Goal: Task Accomplishment & Management: Manage account settings

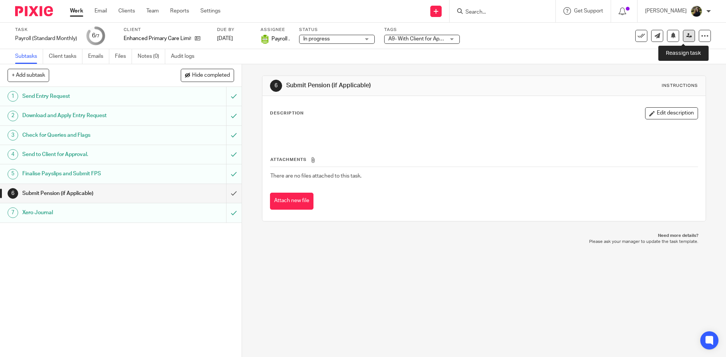
click at [683, 34] on link at bounding box center [689, 36] width 12 height 12
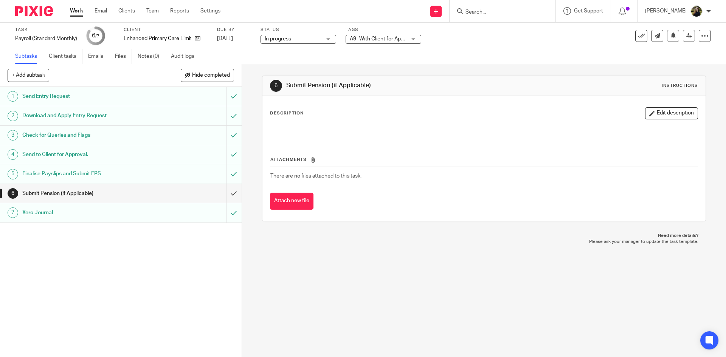
click at [484, 8] on form at bounding box center [505, 10] width 81 height 9
click at [487, 11] on input "Search" at bounding box center [499, 12] width 68 height 7
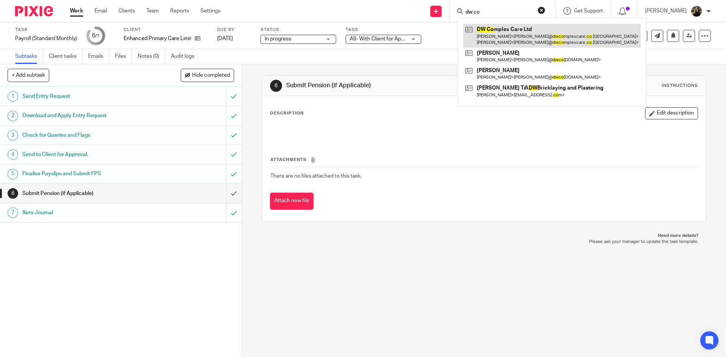
type input "dw co"
click at [529, 38] on link at bounding box center [551, 35] width 177 height 23
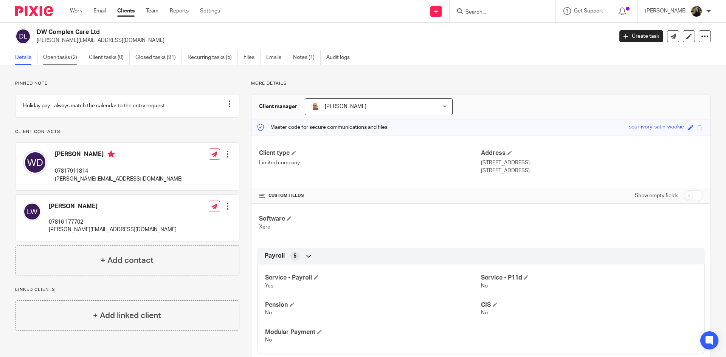
click at [52, 58] on link "Open tasks (2)" at bounding box center [63, 57] width 40 height 15
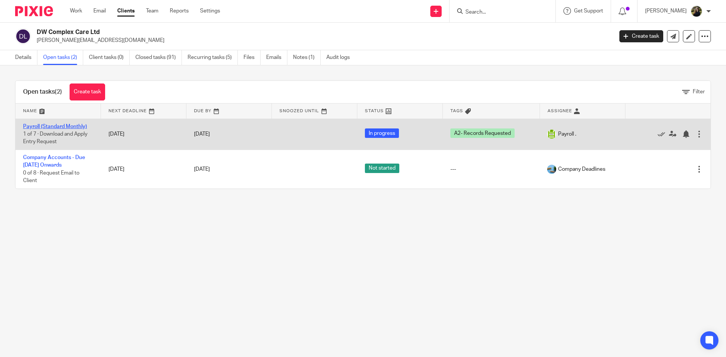
click at [60, 126] on link "Payroll (Standard Monthly)" at bounding box center [55, 126] width 64 height 5
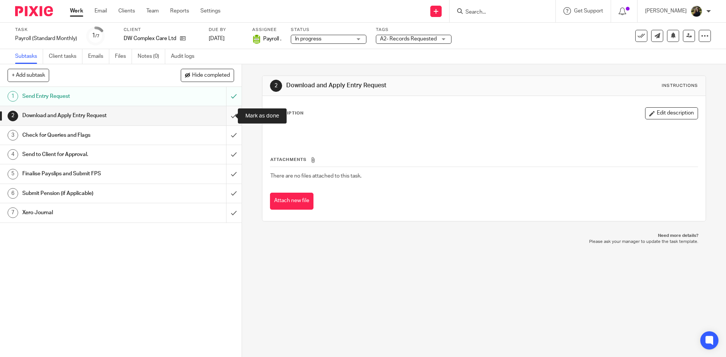
click at [225, 111] on input "submit" at bounding box center [121, 115] width 242 height 19
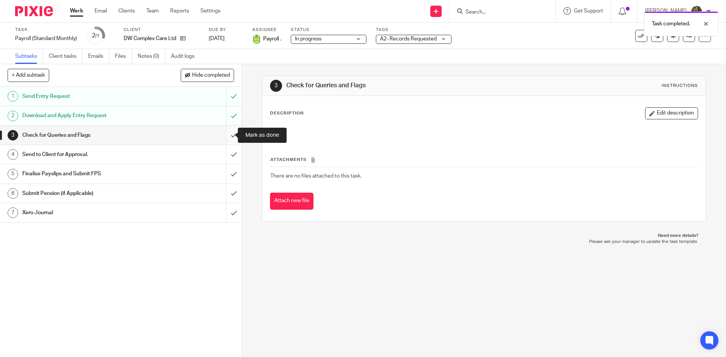
click at [225, 131] on input "submit" at bounding box center [121, 135] width 242 height 19
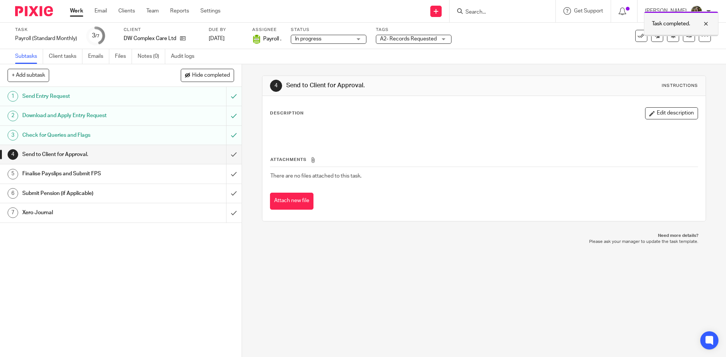
click at [715, 22] on div "Task completed." at bounding box center [681, 23] width 74 height 25
click at [687, 35] on link at bounding box center [689, 36] width 12 height 12
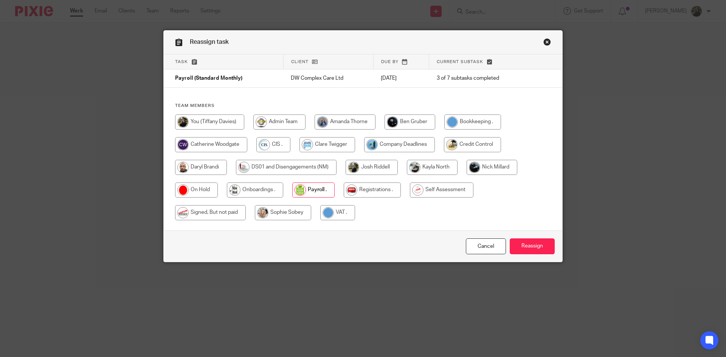
click at [196, 124] on input "radio" at bounding box center [209, 122] width 69 height 15
radio input "true"
click at [542, 251] on input "Reassign" at bounding box center [532, 247] width 45 height 16
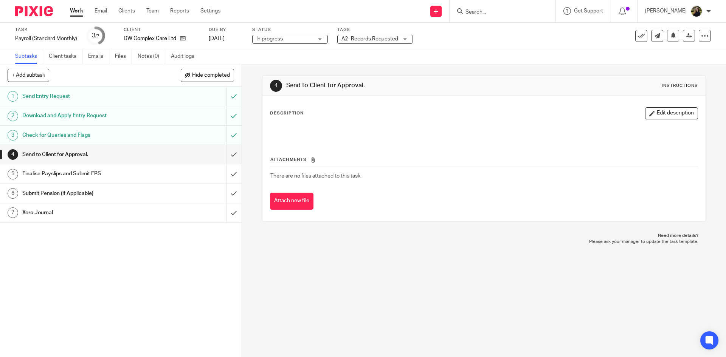
click at [509, 13] on input "Search" at bounding box center [499, 12] width 68 height 7
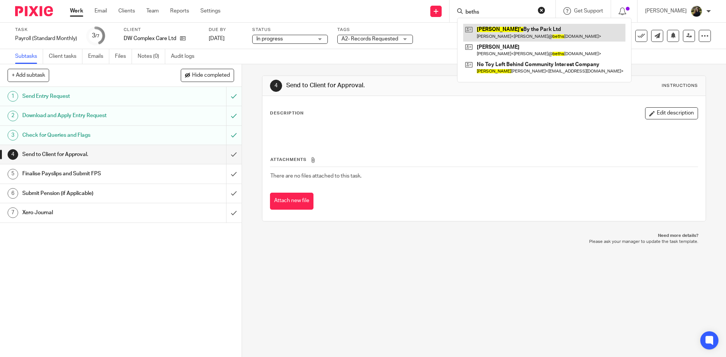
type input "beths"
drag, startPoint x: 512, startPoint y: 31, endPoint x: 515, endPoint y: 35, distance: 4.9
click at [512, 31] on link at bounding box center [544, 32] width 162 height 17
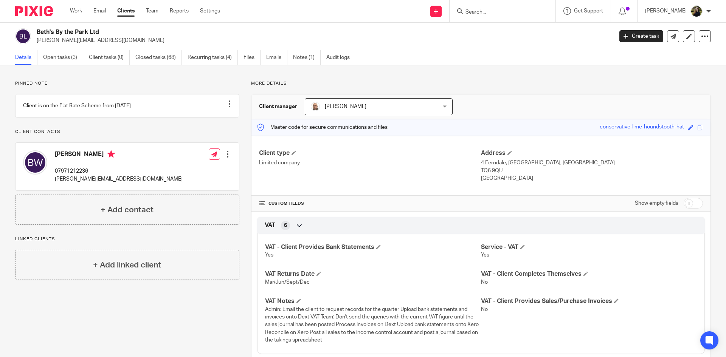
click at [62, 60] on link "Open tasks (3)" at bounding box center [63, 57] width 40 height 15
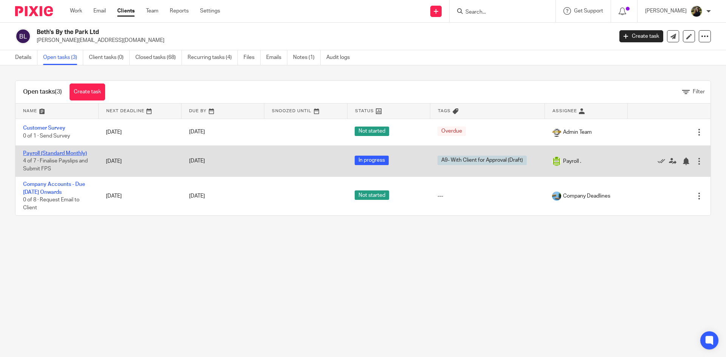
click at [57, 154] on link "Payroll (Standard Monthly)" at bounding box center [55, 153] width 64 height 5
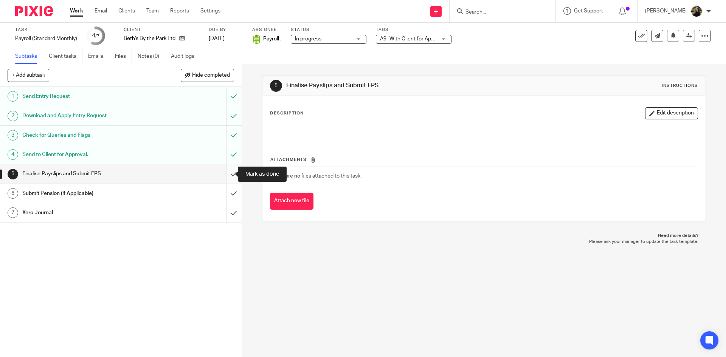
click at [222, 172] on input "submit" at bounding box center [121, 174] width 242 height 19
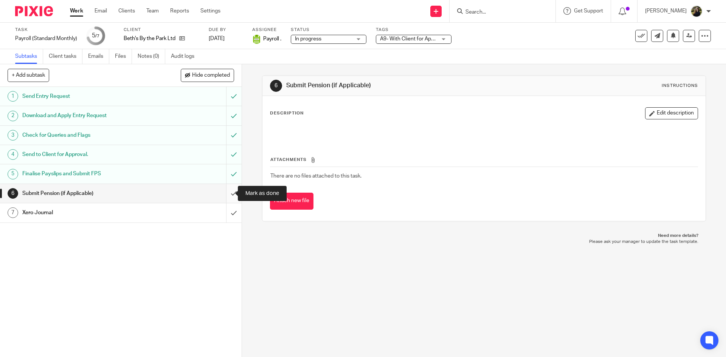
click at [224, 191] on input "submit" at bounding box center [121, 193] width 242 height 19
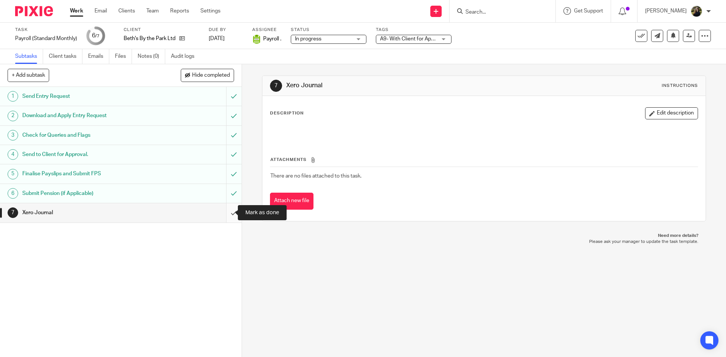
click at [227, 214] on input "submit" at bounding box center [121, 212] width 242 height 19
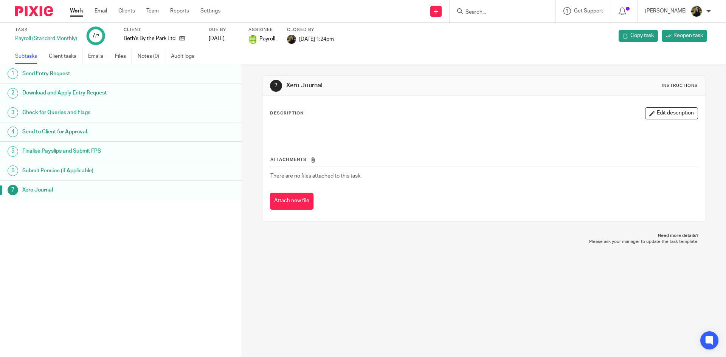
click at [491, 16] on form at bounding box center [505, 10] width 81 height 9
click at [486, 11] on input "Search" at bounding box center [499, 12] width 68 height 7
type input "the good hea"
click at [508, 40] on link at bounding box center [523, 32] width 120 height 17
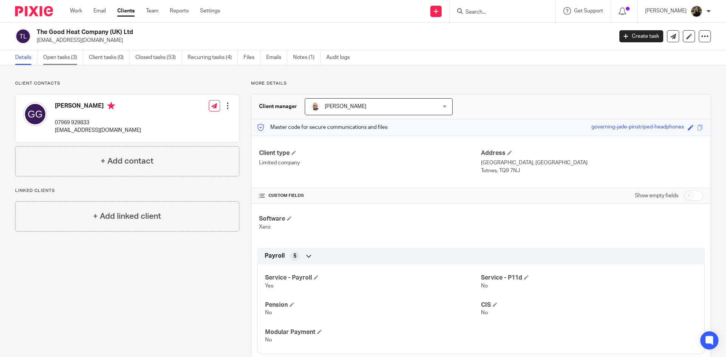
click at [57, 62] on link "Open tasks (3)" at bounding box center [63, 57] width 40 height 15
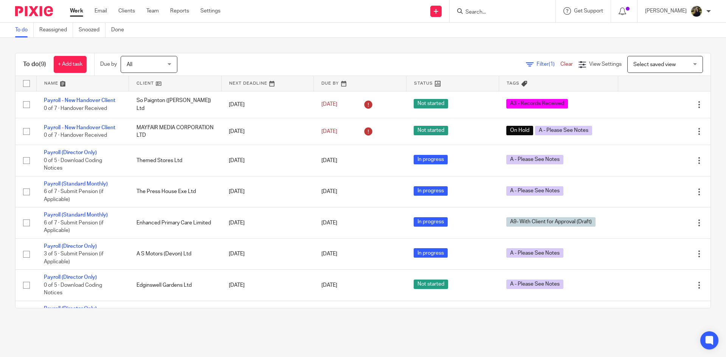
click at [471, 8] on div at bounding box center [501, 10] width 88 height 9
click at [483, 16] on form at bounding box center [505, 10] width 81 height 9
click at [480, 8] on form at bounding box center [505, 10] width 81 height 9
click at [491, 9] on input "Search" at bounding box center [499, 12] width 68 height 7
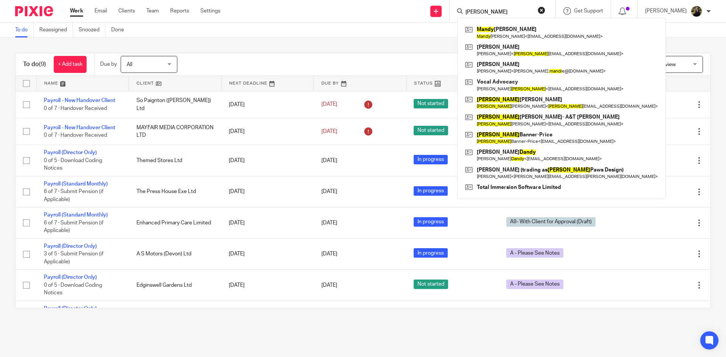
type input "mandy"
click button "submit" at bounding box center [0, 0] width 0 height 0
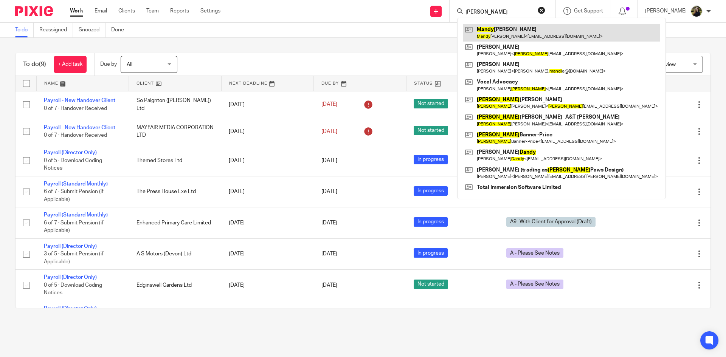
click at [529, 31] on link at bounding box center [561, 32] width 197 height 17
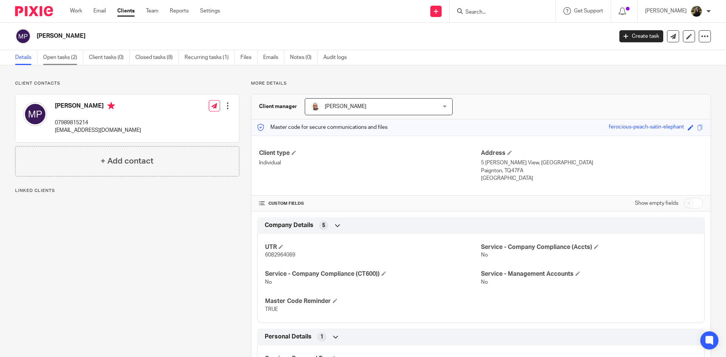
click at [54, 61] on link "Open tasks (2)" at bounding box center [63, 57] width 40 height 15
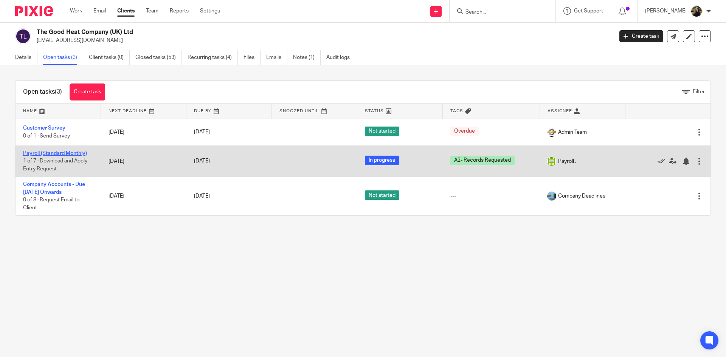
click at [73, 154] on link "Payroll (Standard Monthly)" at bounding box center [55, 153] width 64 height 5
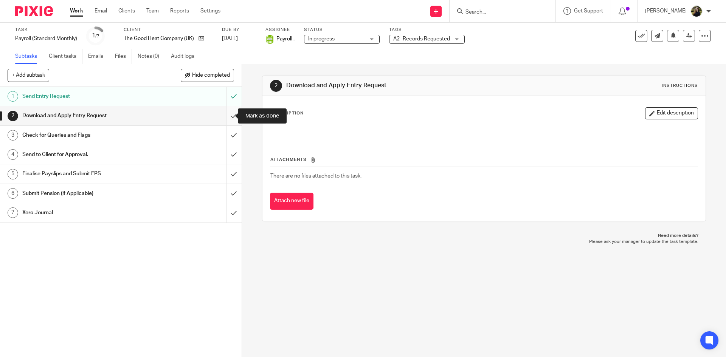
click at [231, 110] on input "submit" at bounding box center [121, 115] width 242 height 19
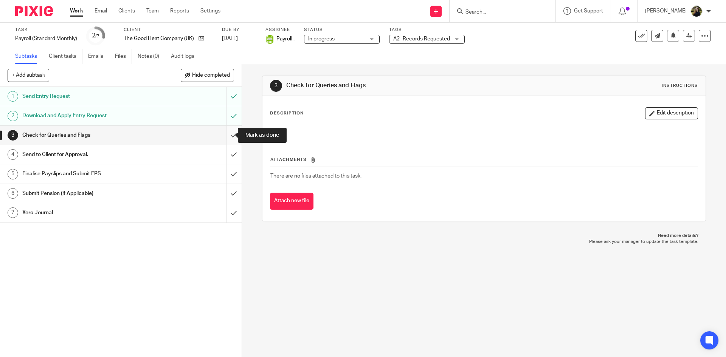
click at [225, 132] on input "submit" at bounding box center [121, 135] width 242 height 19
click at [223, 151] on input "submit" at bounding box center [121, 154] width 242 height 19
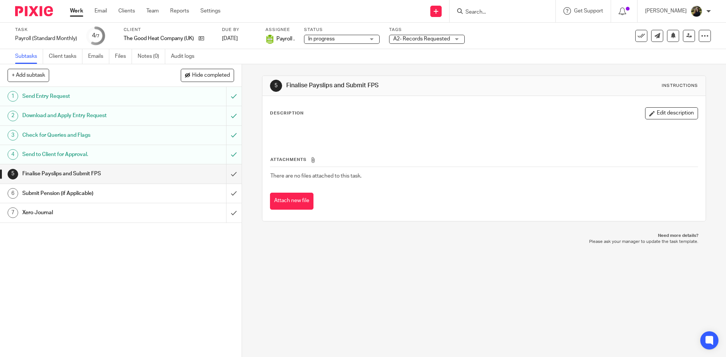
click at [449, 47] on div "Task Payroll (Standard Monthly) Save Payroll (Standard Monthly) 4 /7 Client The…" at bounding box center [363, 36] width 726 height 26
click at [438, 39] on span "A2- Records Requested" at bounding box center [421, 38] width 57 height 5
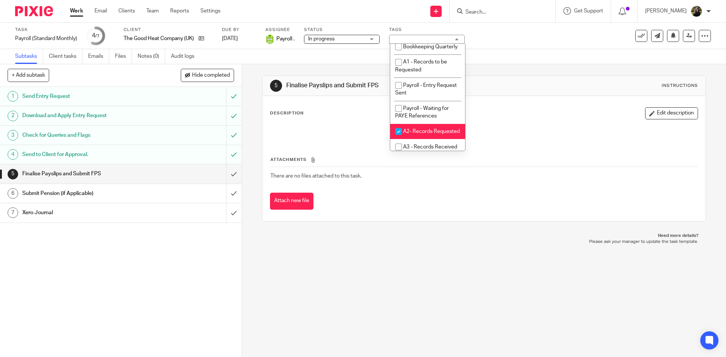
click at [421, 134] on span "A2- Records Requested" at bounding box center [431, 131] width 57 height 5
checkbox input "false"
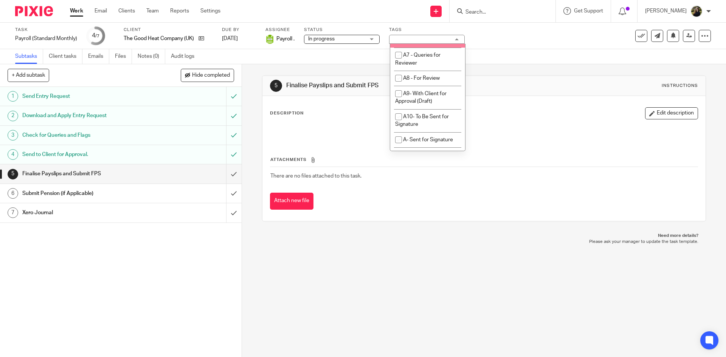
scroll to position [378, 0]
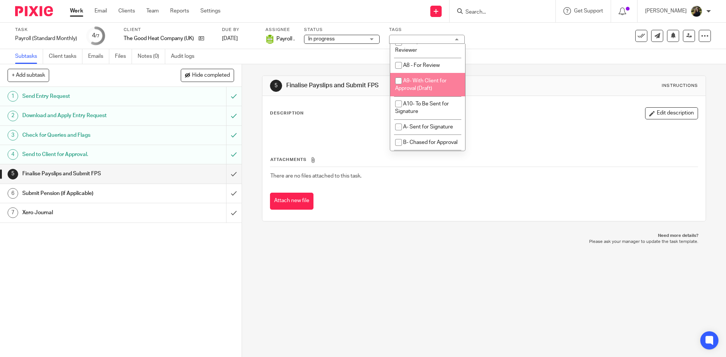
click at [423, 92] on span "A9- With Client for Approval (Draft)" at bounding box center [420, 84] width 51 height 13
checkbox input "true"
drag, startPoint x: 600, startPoint y: 57, endPoint x: 588, endPoint y: 58, distance: 12.1
click at [596, 57] on div "Subtasks Client tasks Emails Files Notes (0) Audit logs" at bounding box center [363, 56] width 726 height 15
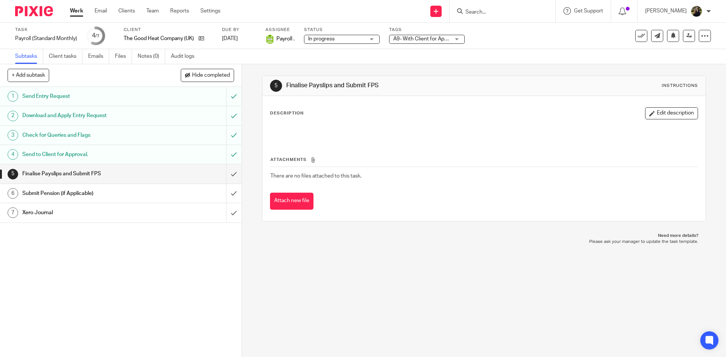
click at [490, 6] on form at bounding box center [505, 10] width 81 height 9
click at [488, 9] on input "Search" at bounding box center [499, 12] width 68 height 7
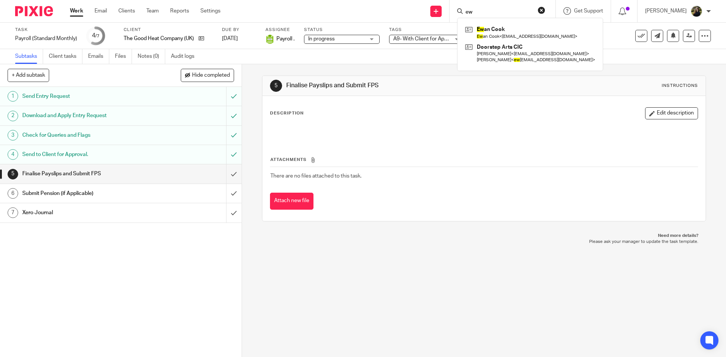
type input "e"
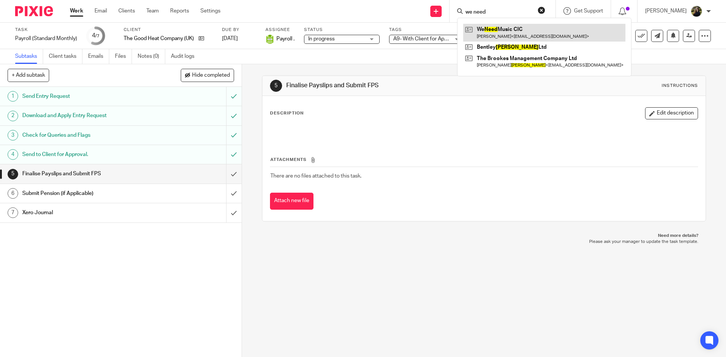
type input "we need"
click at [492, 39] on link at bounding box center [544, 32] width 162 height 17
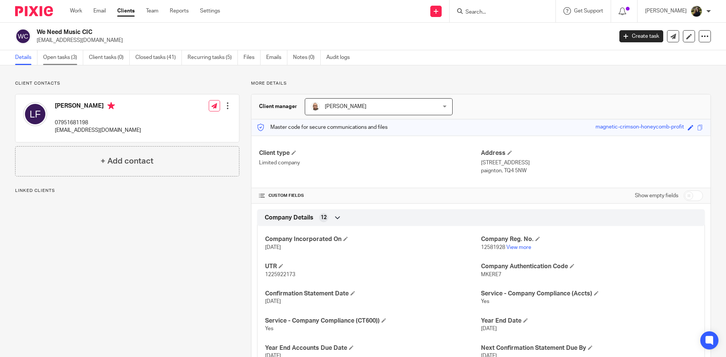
click at [61, 64] on link "Open tasks (3)" at bounding box center [63, 57] width 40 height 15
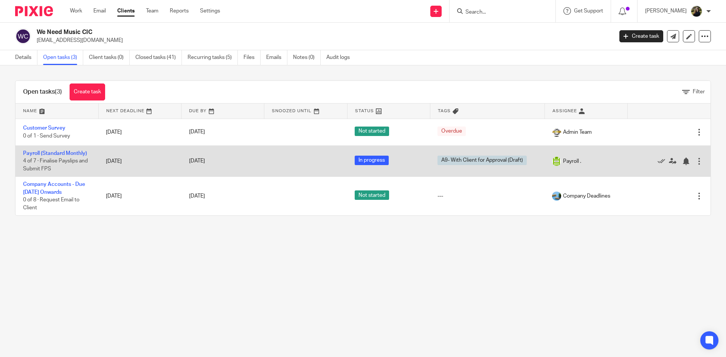
click at [30, 156] on td "Payroll (Standard Monthly) 4 of 7 · Finalise Payslips and Submit FPS" at bounding box center [57, 161] width 83 height 31
click at [26, 154] on link "Payroll (Standard Monthly)" at bounding box center [55, 153] width 64 height 5
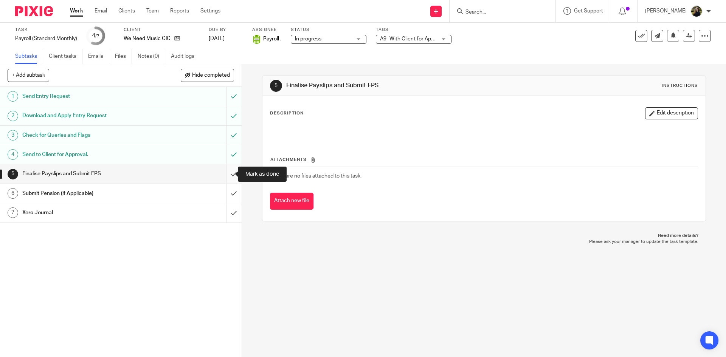
click at [225, 172] on input "submit" at bounding box center [121, 174] width 242 height 19
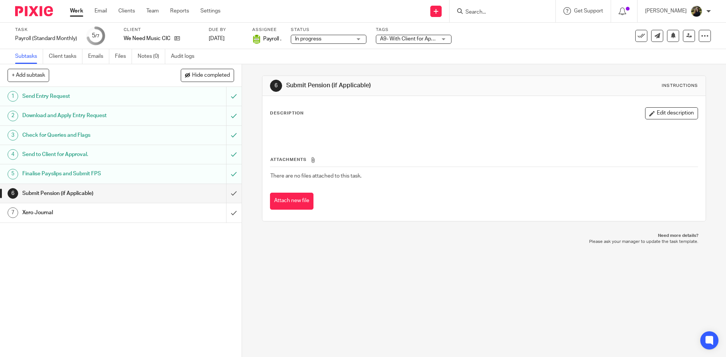
click at [480, 9] on input "Search" at bounding box center [499, 12] width 68 height 7
click at [638, 36] on icon at bounding box center [642, 36] width 8 height 8
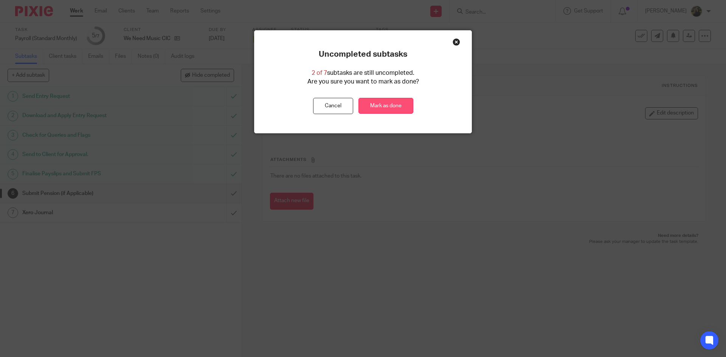
click at [369, 112] on link "Mark as done" at bounding box center [386, 106] width 55 height 16
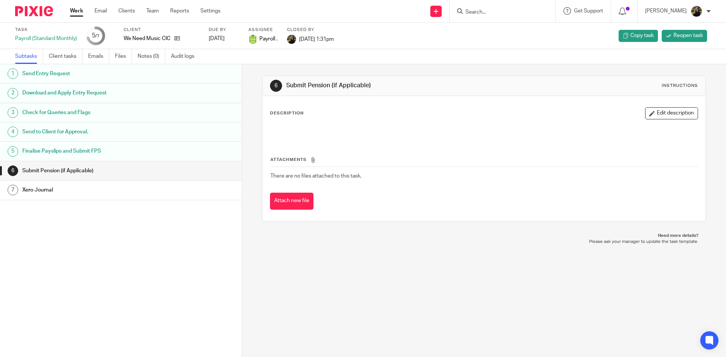
drag, startPoint x: 464, startPoint y: 6, endPoint x: 474, endPoint y: 13, distance: 12.0
click at [474, 13] on div at bounding box center [503, 11] width 106 height 22
click at [474, 13] on body "Work Email Clients Team Reports Settings Work Email Clients Team Reports Settin…" at bounding box center [363, 178] width 726 height 357
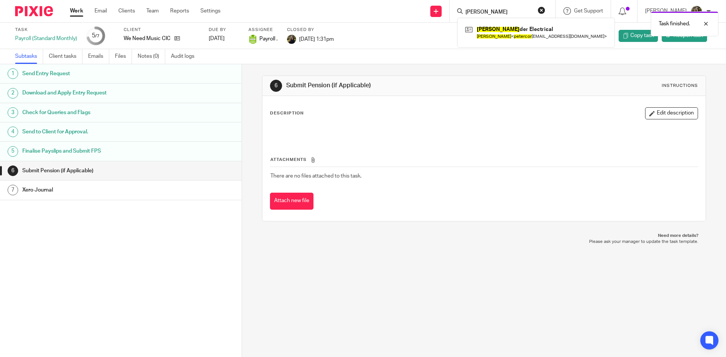
type input "[PERSON_NAME]"
click button "submit" at bounding box center [0, 0] width 0 height 0
click at [518, 31] on div "Task finished." at bounding box center [540, 22] width 355 height 29
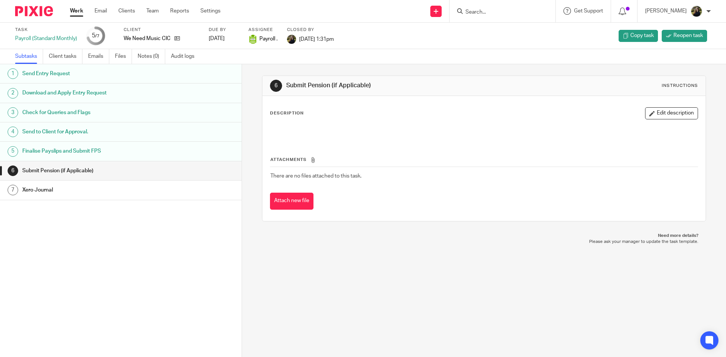
click at [505, 17] on div at bounding box center [503, 11] width 106 height 22
click at [500, 11] on input "Search" at bounding box center [499, 12] width 68 height 7
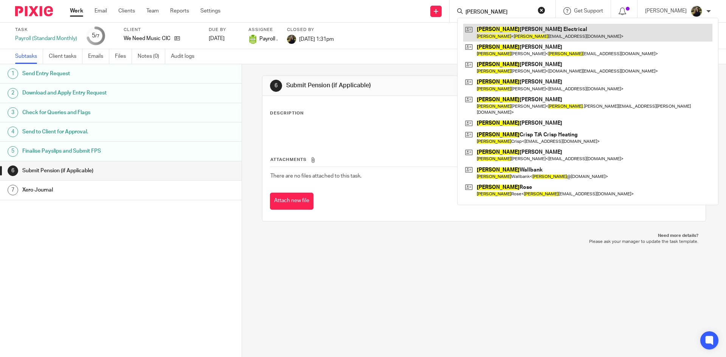
type input "peter"
click at [535, 33] on link at bounding box center [587, 32] width 249 height 17
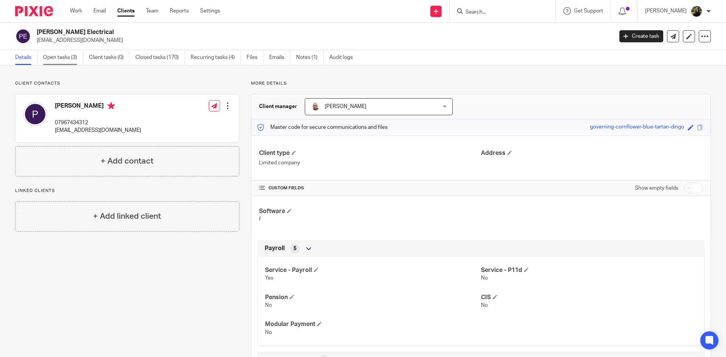
click at [76, 54] on link "Open tasks (3)" at bounding box center [63, 57] width 40 height 15
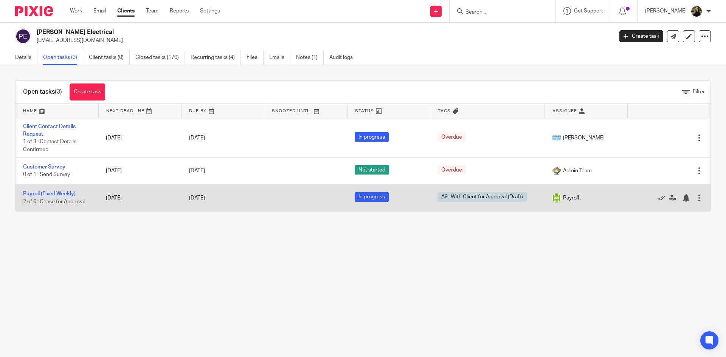
click at [57, 192] on link "Payroll (Fixed Weekly)" at bounding box center [49, 193] width 53 height 5
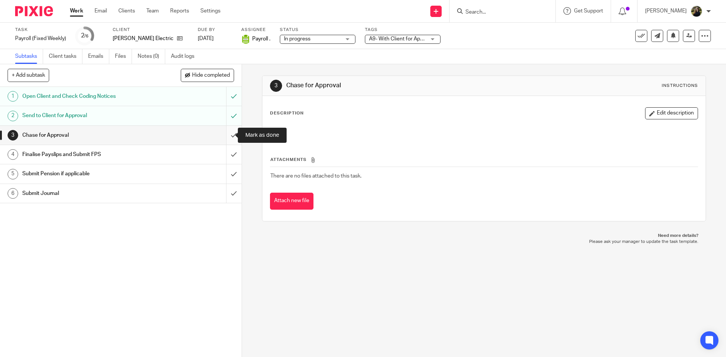
click at [225, 133] on input "submit" at bounding box center [121, 135] width 242 height 19
click at [230, 151] on input "submit" at bounding box center [121, 154] width 242 height 19
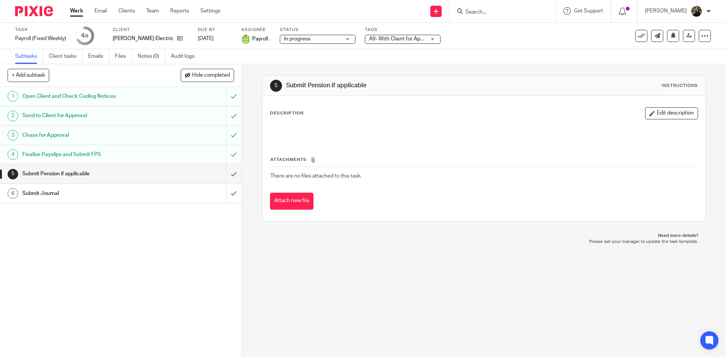
click at [629, 36] on div "See template in use Advanced task editor Copy task Change schedule Delete" at bounding box center [653, 36] width 116 height 12
click at [635, 37] on button at bounding box center [641, 36] width 12 height 12
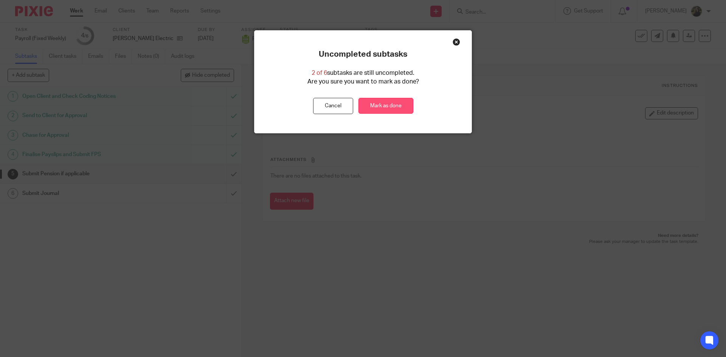
click at [386, 109] on link "Mark as done" at bounding box center [386, 106] width 55 height 16
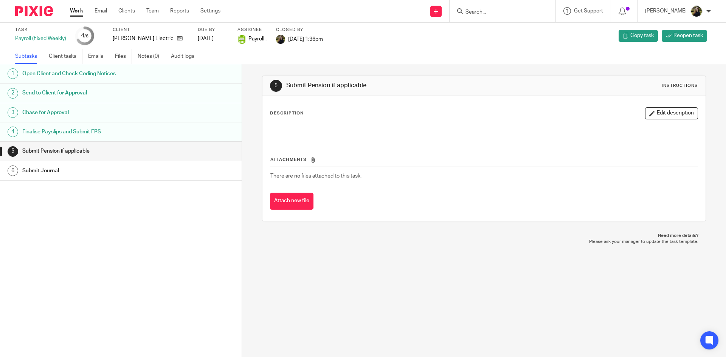
click at [496, 16] on input "Search" at bounding box center [499, 12] width 68 height 7
click at [507, 92] on div "5 Submit Pension if applicable Instructions" at bounding box center [484, 86] width 428 height 12
click at [42, 6] on div at bounding box center [31, 11] width 62 height 22
click at [485, 12] on input "Search" at bounding box center [499, 12] width 68 height 7
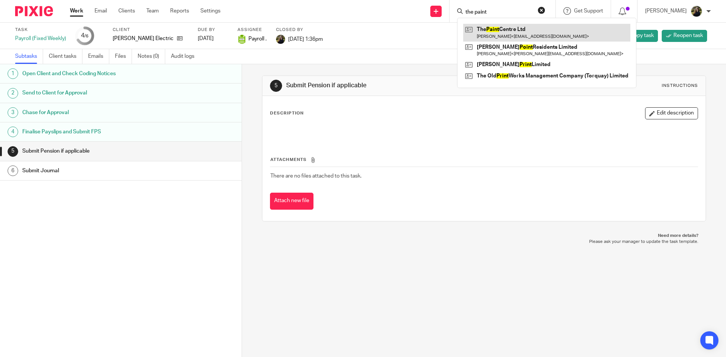
type input "the paint"
click at [483, 34] on link at bounding box center [546, 32] width 167 height 17
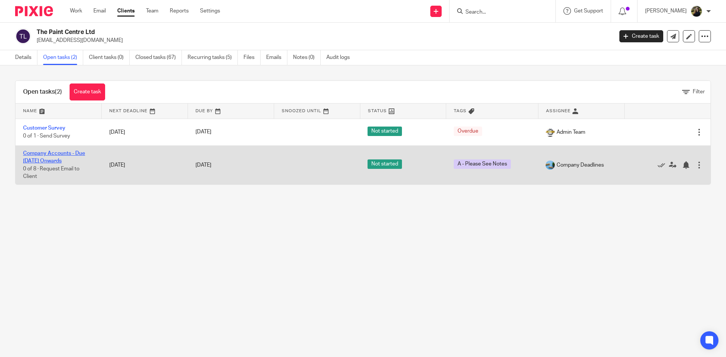
click at [59, 159] on link "Company Accounts - Due [DATE] Onwards" at bounding box center [54, 157] width 62 height 13
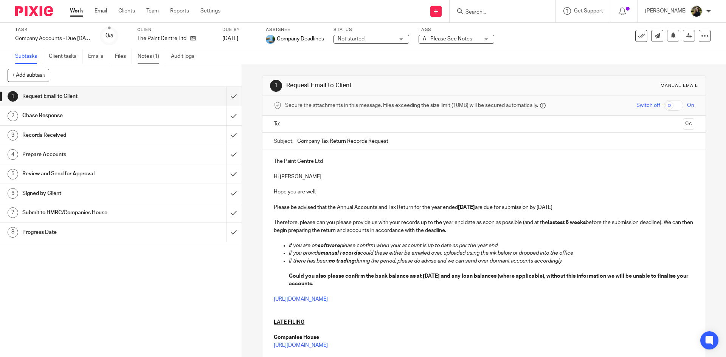
click at [160, 50] on link "Notes (1)" at bounding box center [152, 56] width 28 height 15
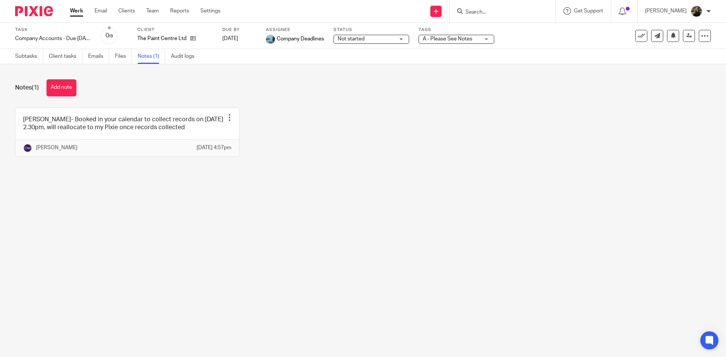
click at [491, 12] on input "Search" at bounding box center [499, 12] width 68 height 7
click at [495, 5] on div at bounding box center [503, 11] width 106 height 22
click at [490, 14] on input "Search" at bounding box center [499, 12] width 68 height 7
type input "cenytral"
click at [501, 26] on link at bounding box center [510, 29] width 94 height 11
